Goal: Obtain resource: Download file/media

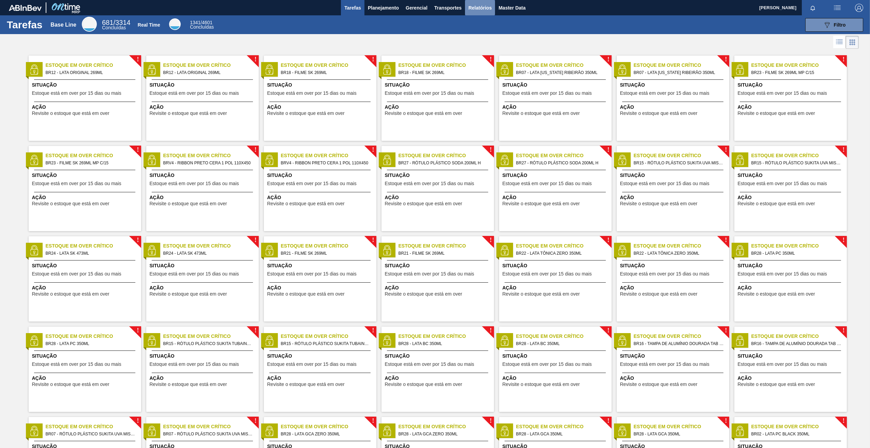
click at [476, 7] on span "Relatórios" at bounding box center [480, 8] width 23 height 8
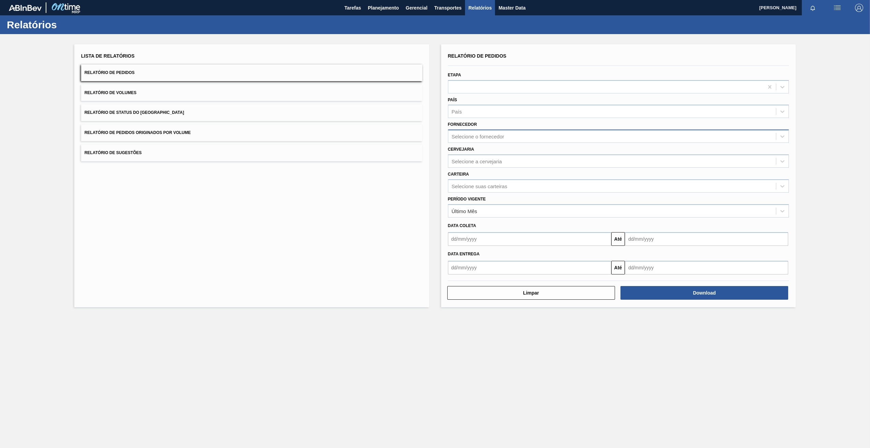
click at [487, 138] on div "Selecione o fornecedor" at bounding box center [478, 137] width 53 height 6
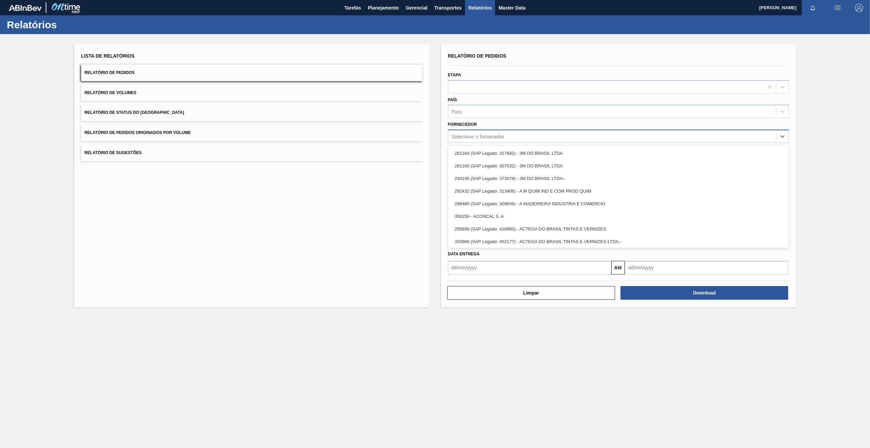
paste input "289877"
type input "289877"
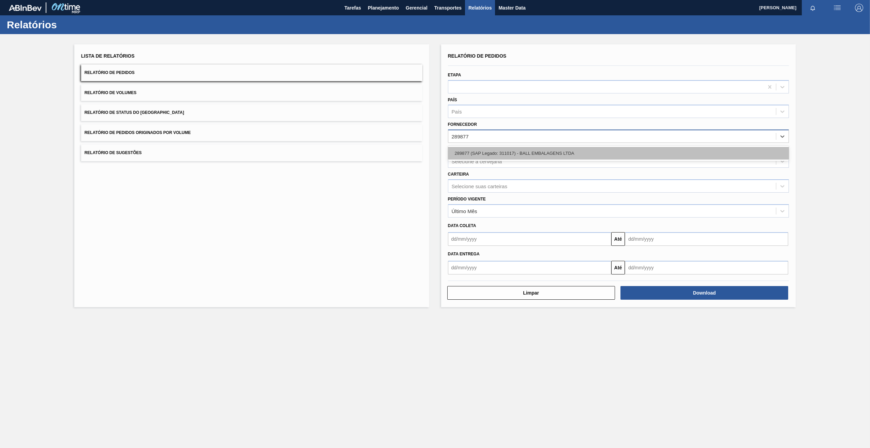
click at [493, 154] on div "289877 (SAP Legado: 311017) - BALL EMBALAGENS LTDA" at bounding box center [618, 153] width 341 height 13
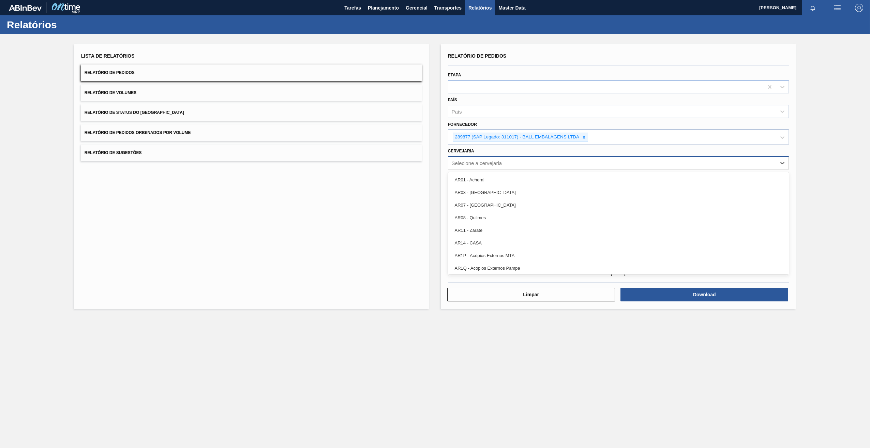
click at [468, 160] on div "Selecione a cervejaria" at bounding box center [477, 163] width 50 height 6
type input "19"
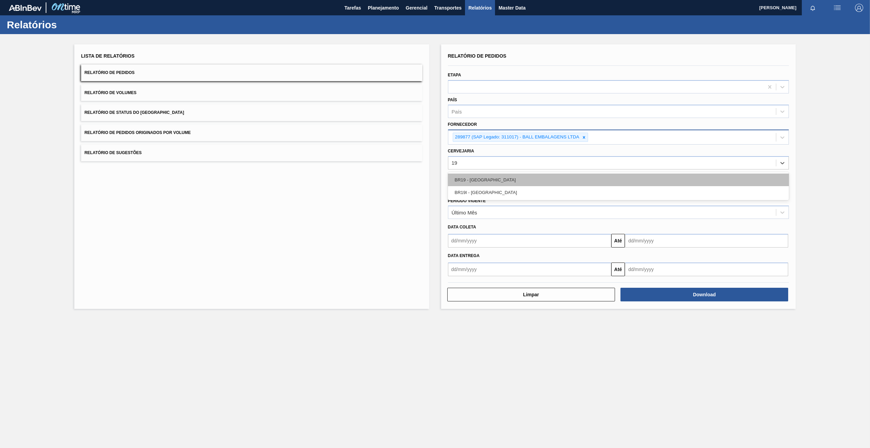
click at [496, 181] on div "BR19 - [GEOGRAPHIC_DATA]" at bounding box center [618, 180] width 341 height 13
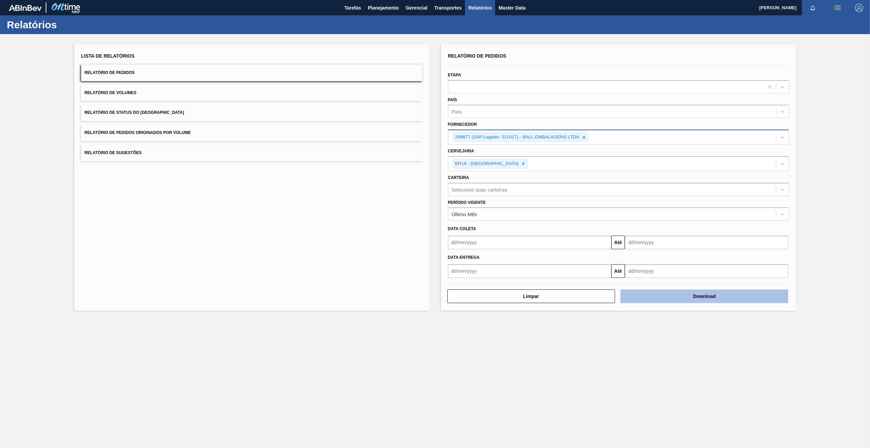
click at [700, 300] on button "Download" at bounding box center [705, 297] width 168 height 14
